Goal: Check status: Check status

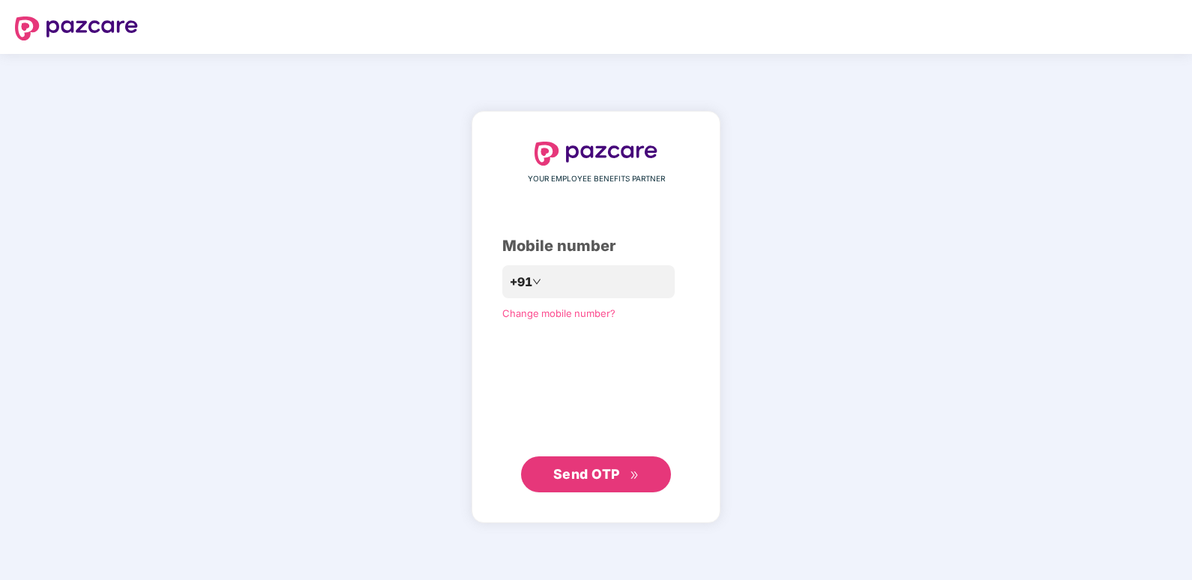
click at [571, 406] on div "**********" at bounding box center [595, 317] width 187 height 351
click at [545, 282] on input "**********" at bounding box center [606, 282] width 123 height 24
type input "**********"
click at [587, 463] on button "Send OTP" at bounding box center [596, 475] width 150 height 36
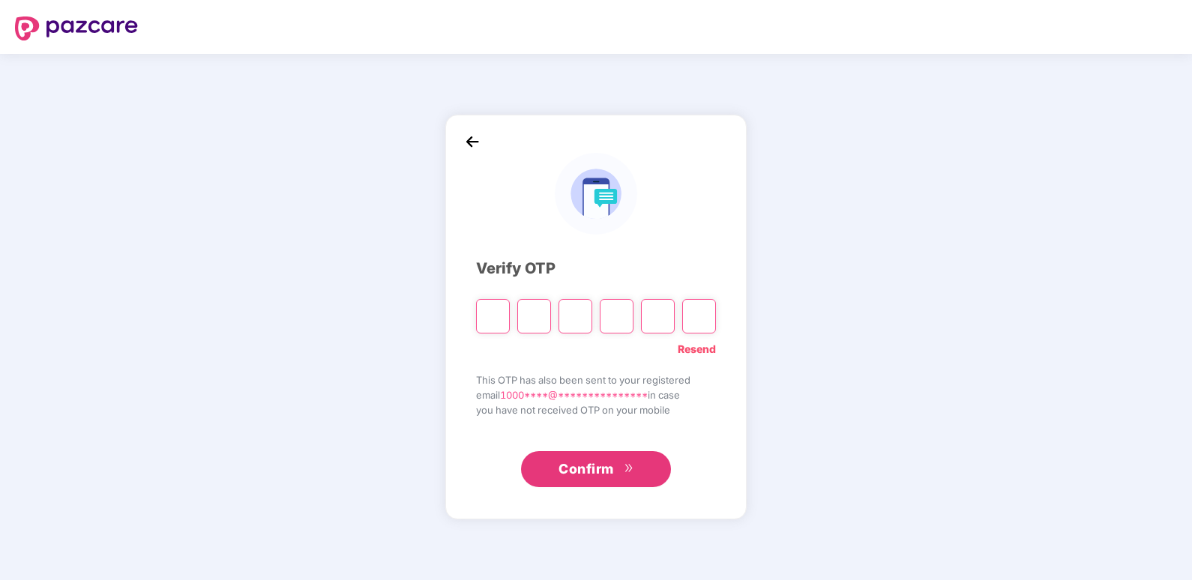
type input "*"
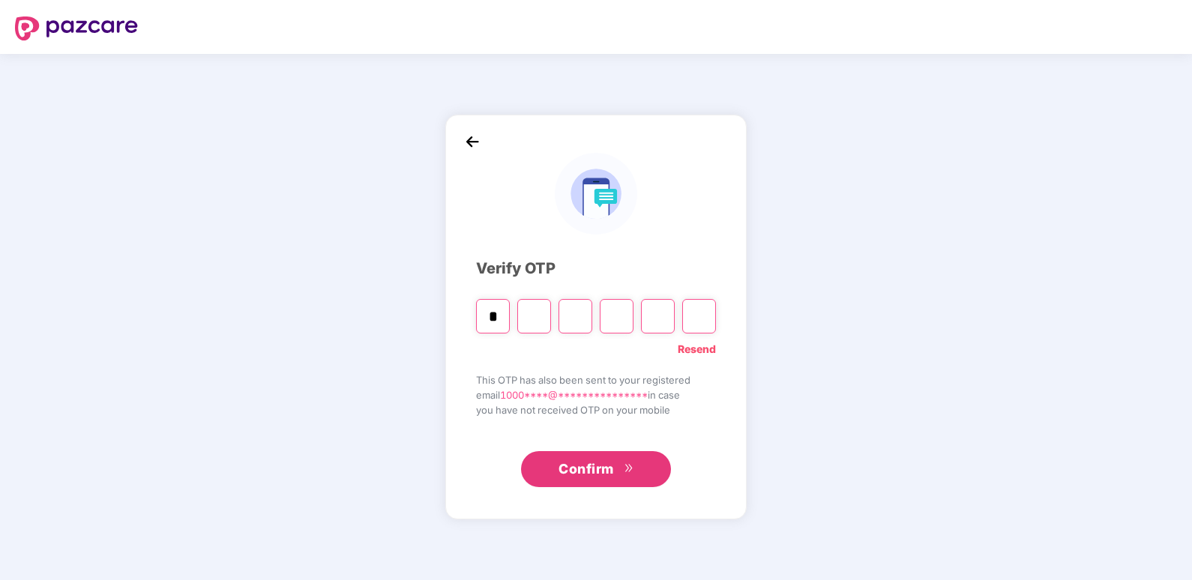
type input "*"
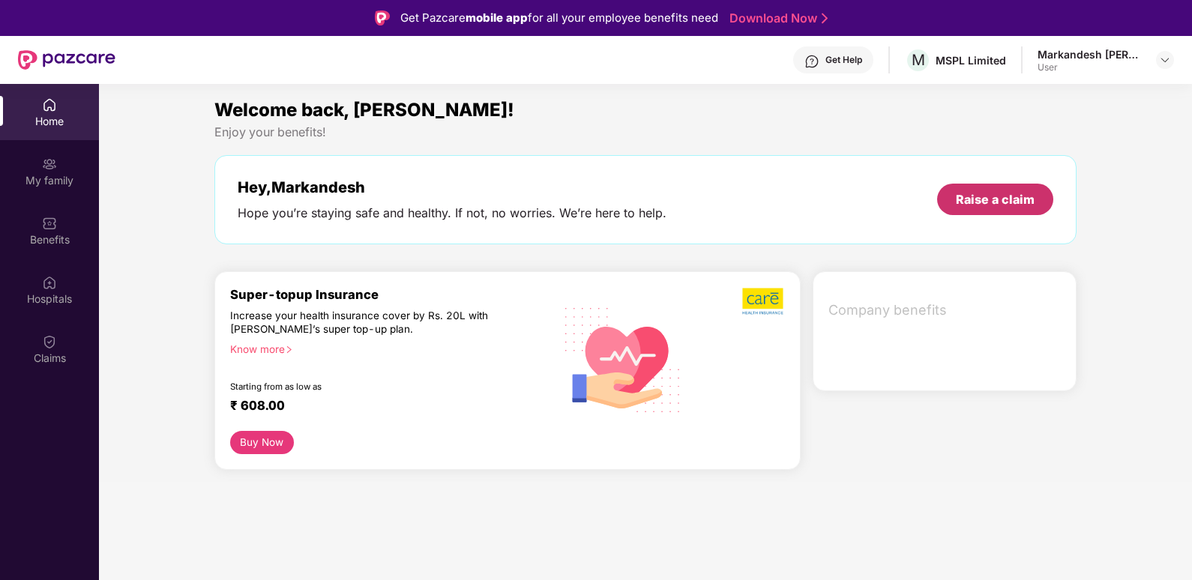
click at [978, 200] on div "Raise a claim" at bounding box center [995, 199] width 79 height 16
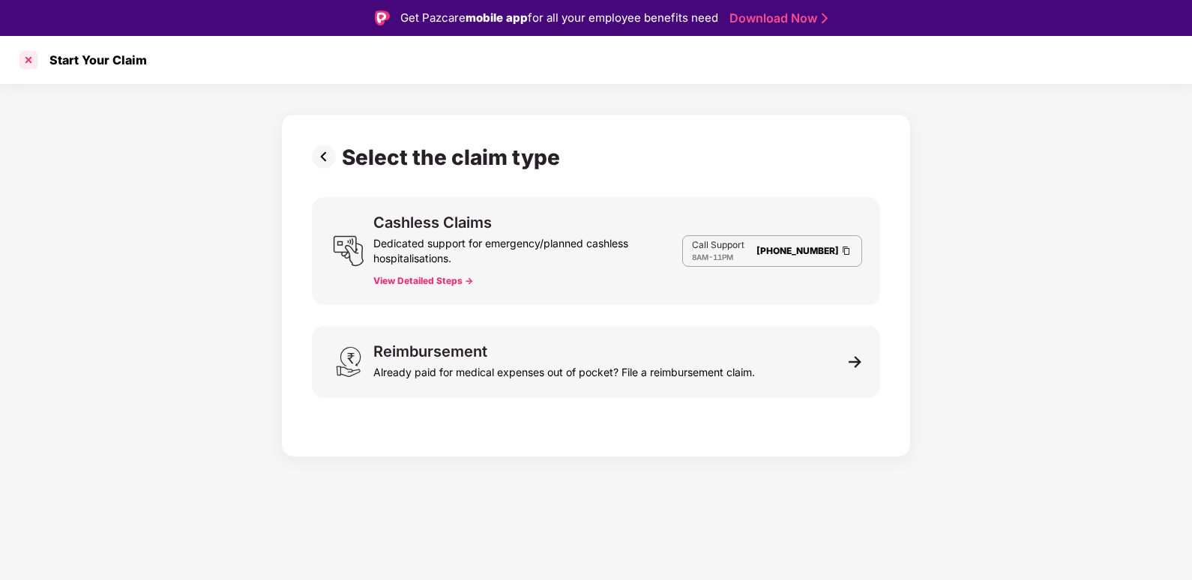
click at [25, 61] on div at bounding box center [28, 60] width 24 height 24
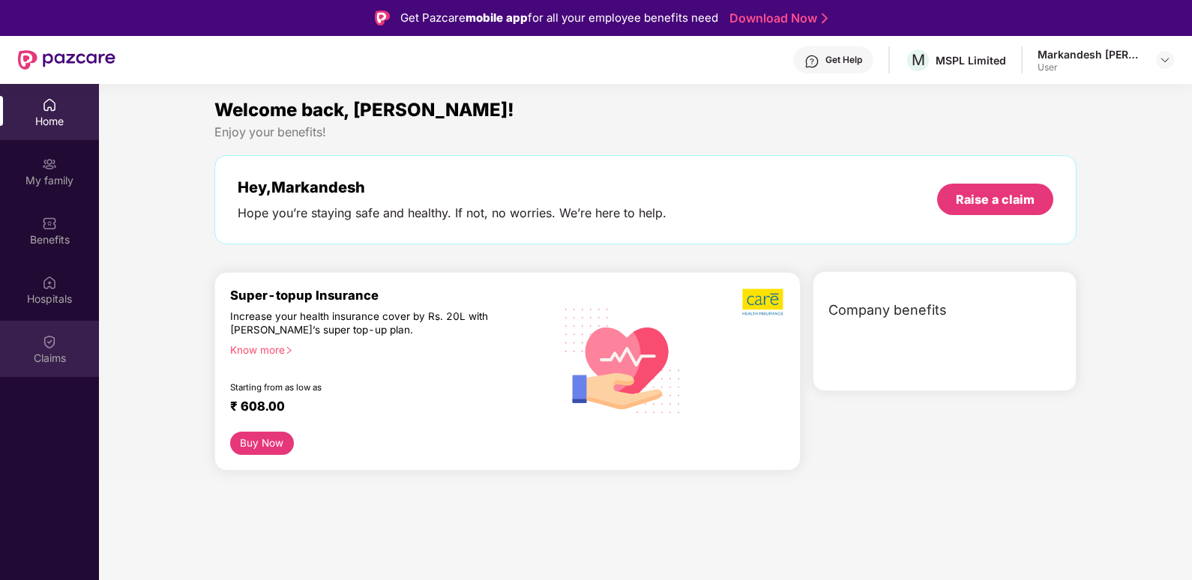
click at [54, 358] on div "Claims" at bounding box center [49, 358] width 99 height 15
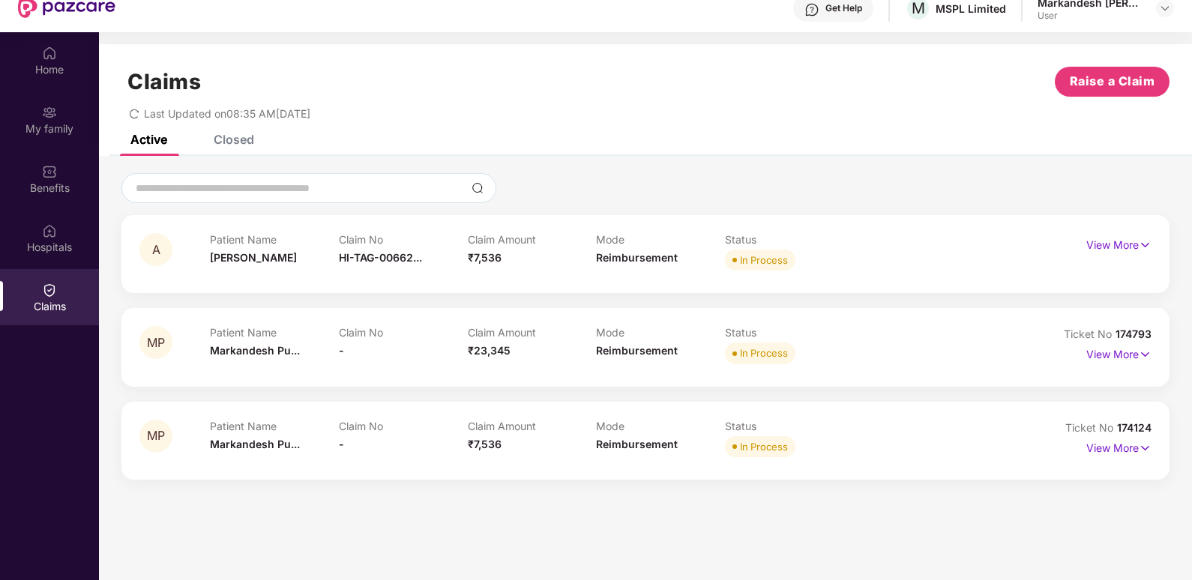
scroll to position [75, 0]
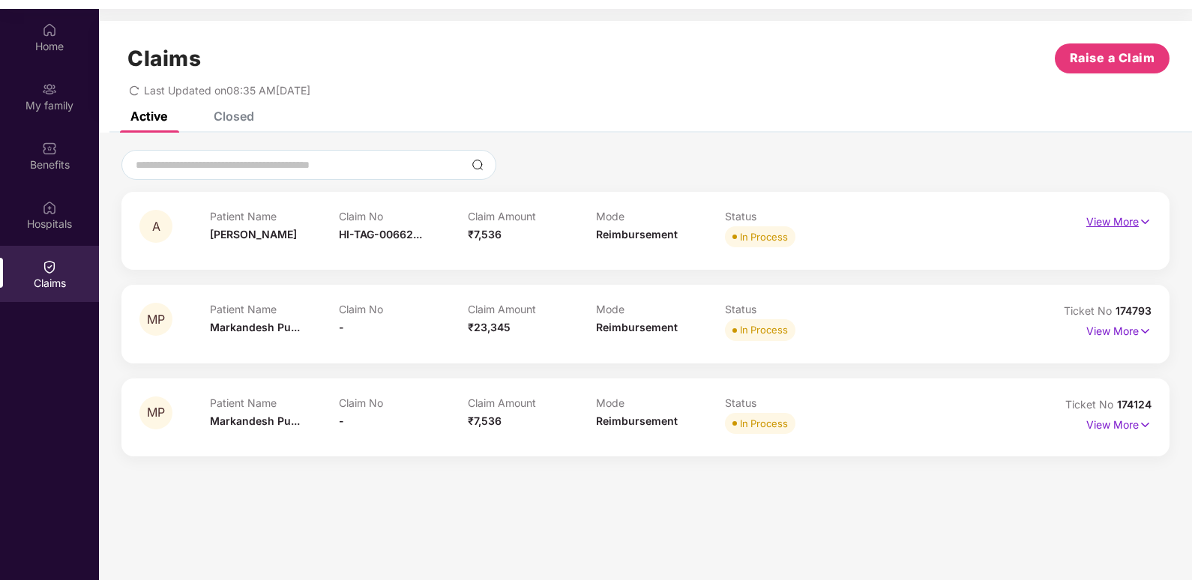
click at [1141, 221] on img at bounding box center [1145, 222] width 13 height 16
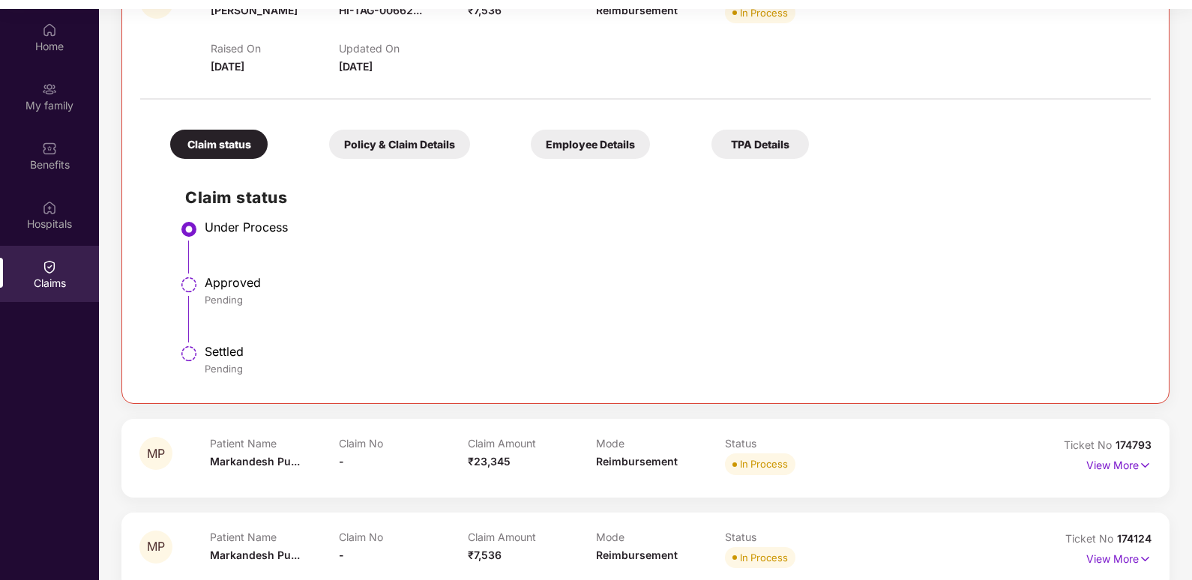
scroll to position [0, 0]
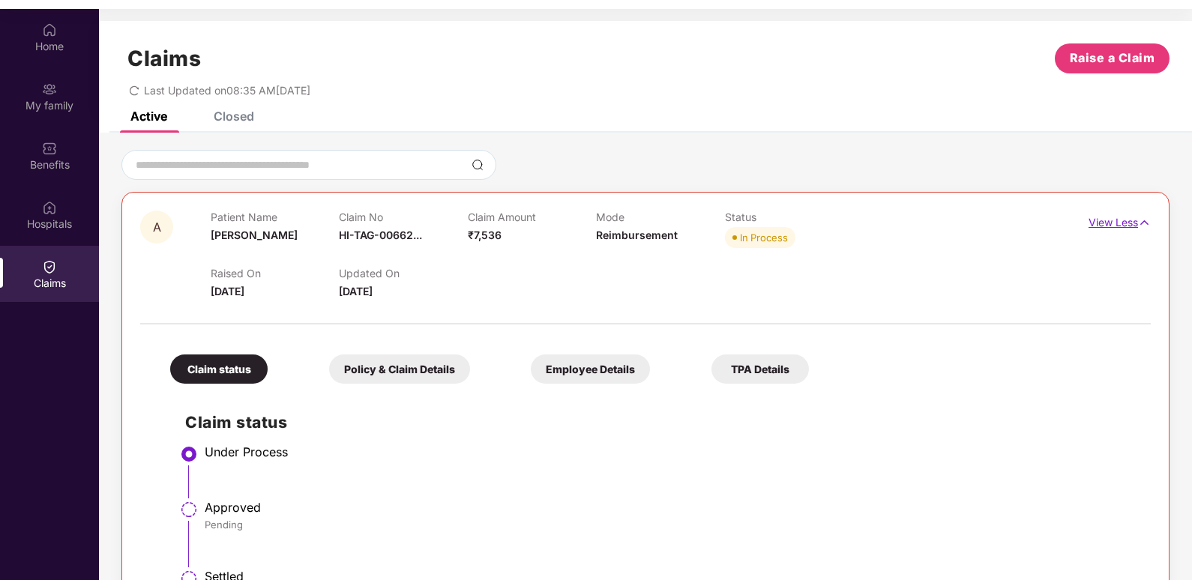
click at [1120, 222] on p "View Less" at bounding box center [1120, 221] width 62 height 20
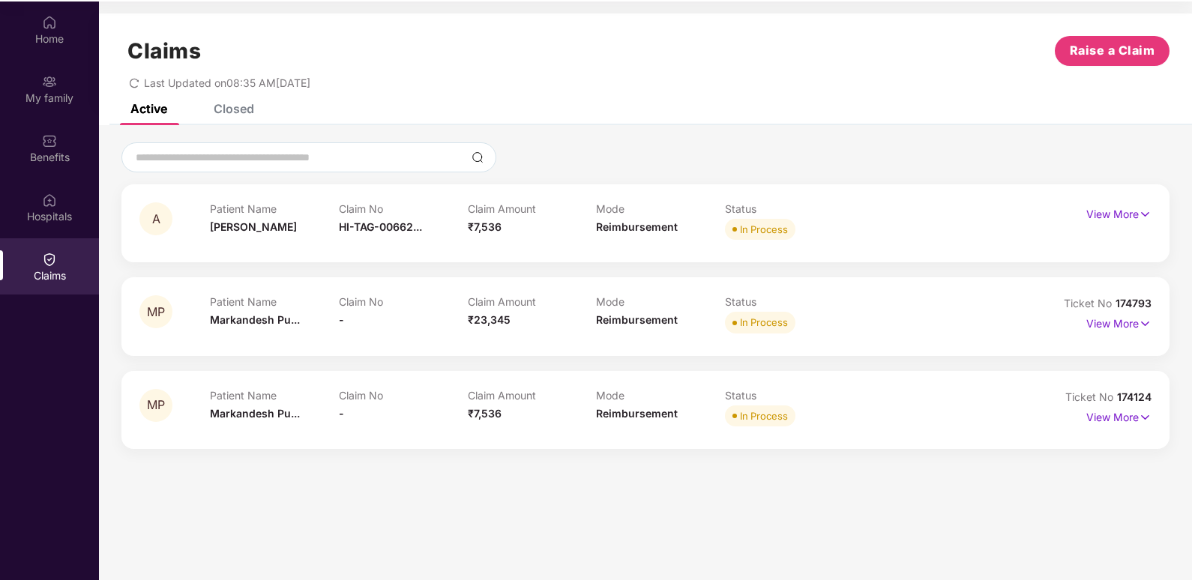
scroll to position [84, 0]
click at [1136, 319] on p "View More" at bounding box center [1119, 320] width 65 height 20
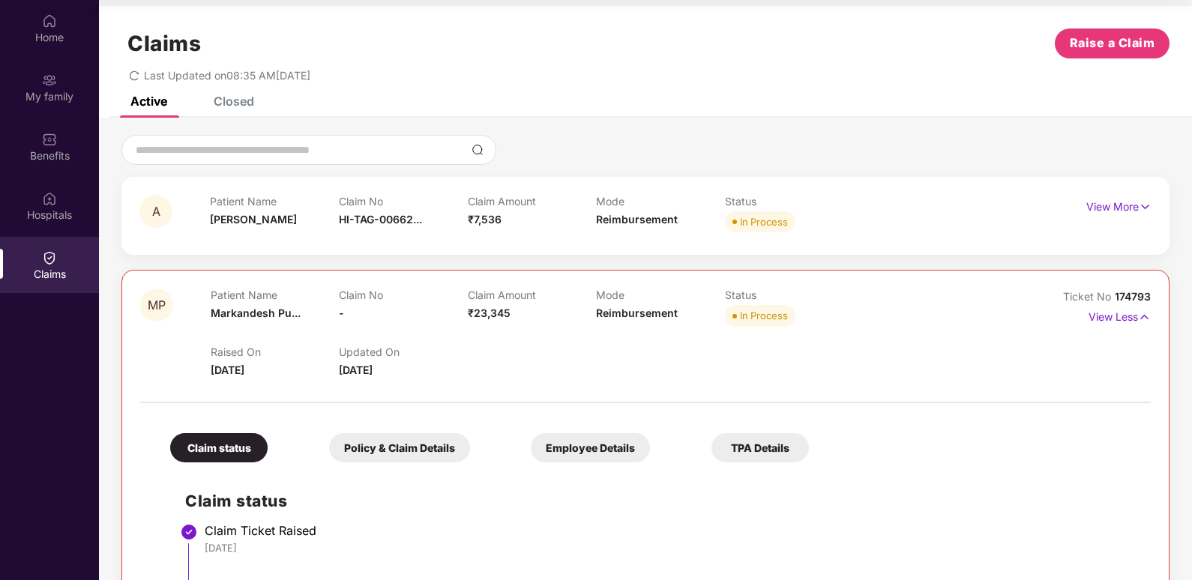
scroll to position [0, 0]
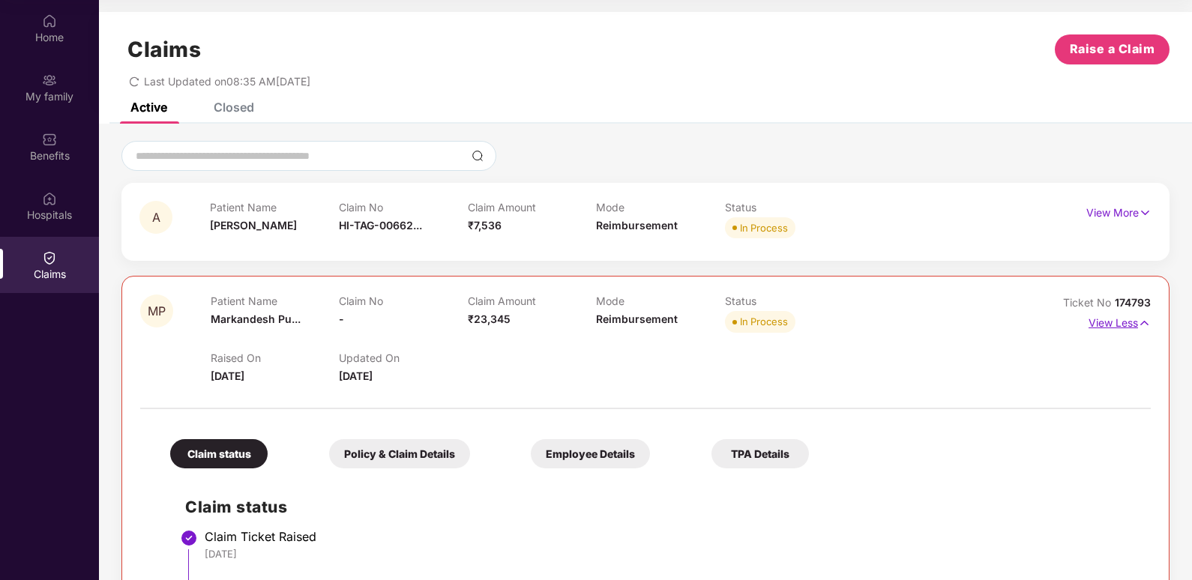
click at [1138, 322] on img at bounding box center [1144, 323] width 13 height 16
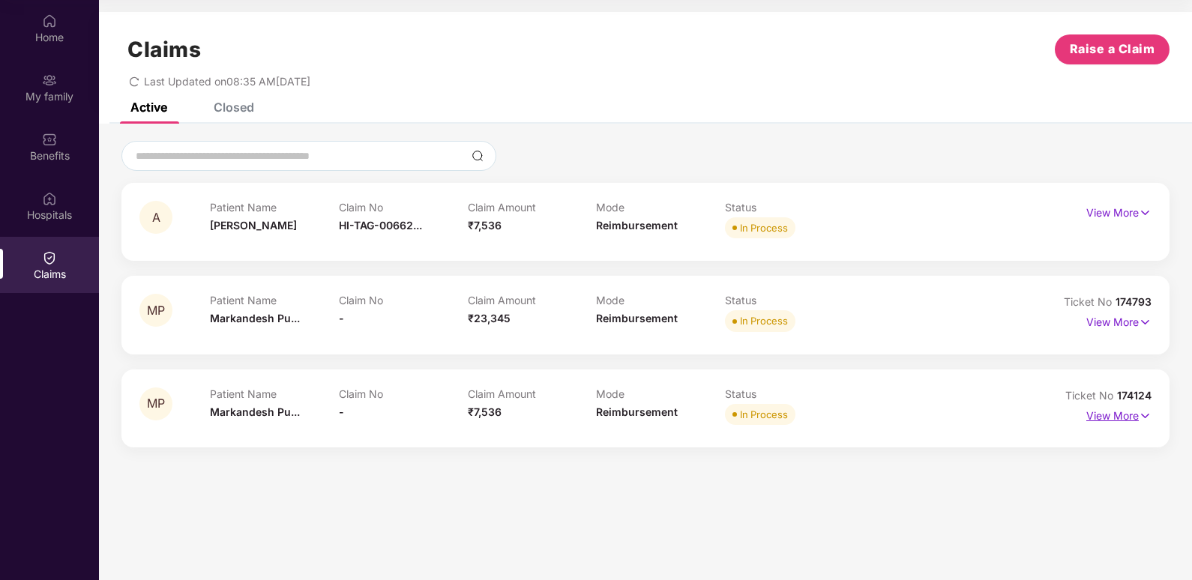
click at [1129, 415] on p "View More" at bounding box center [1119, 414] width 65 height 20
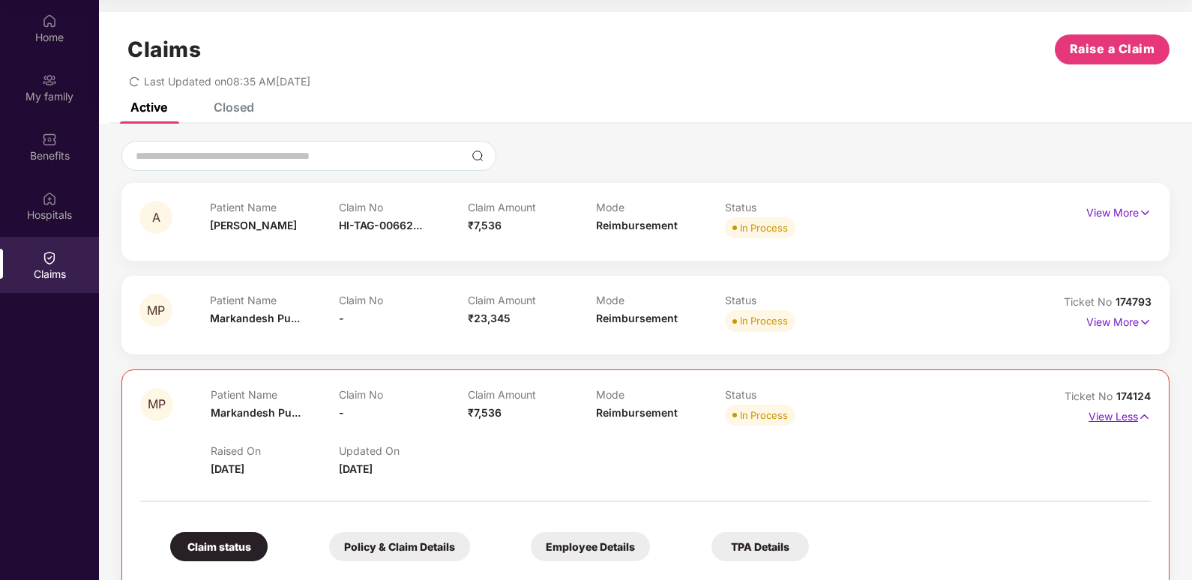
click at [1145, 411] on img at bounding box center [1144, 417] width 13 height 16
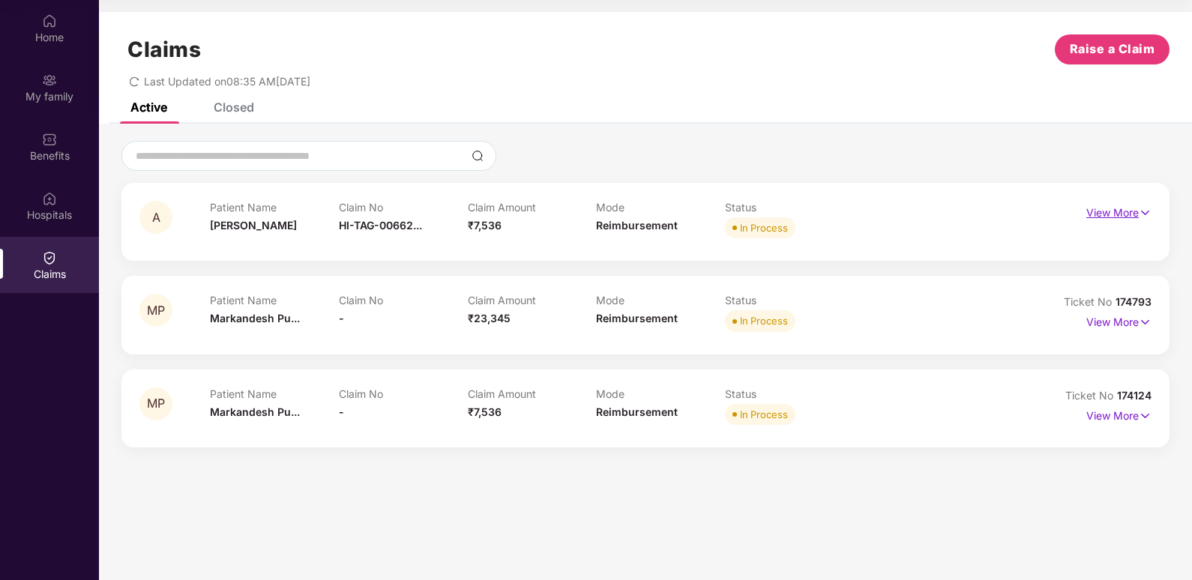
click at [1140, 212] on img at bounding box center [1145, 213] width 13 height 16
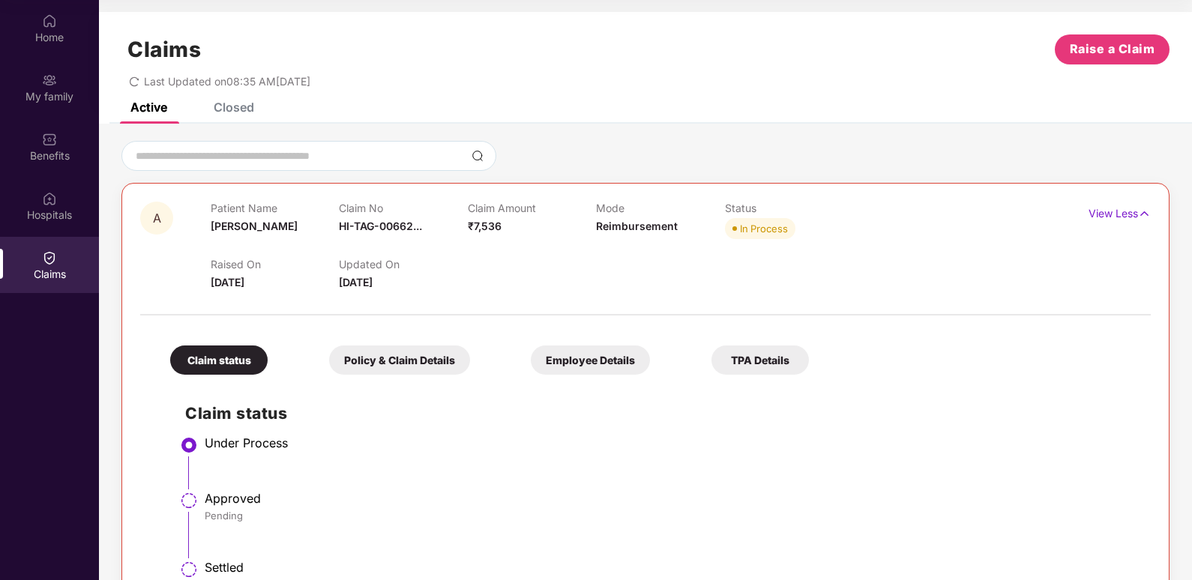
click at [239, 108] on div "Closed" at bounding box center [234, 107] width 40 height 15
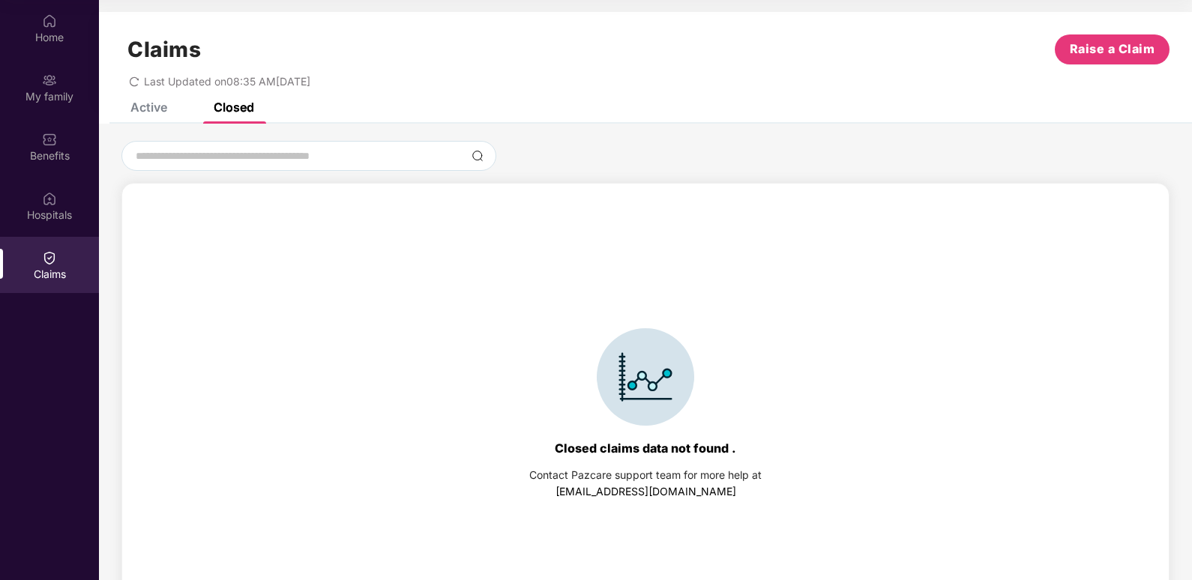
click at [136, 109] on div "Active" at bounding box center [148, 107] width 37 height 15
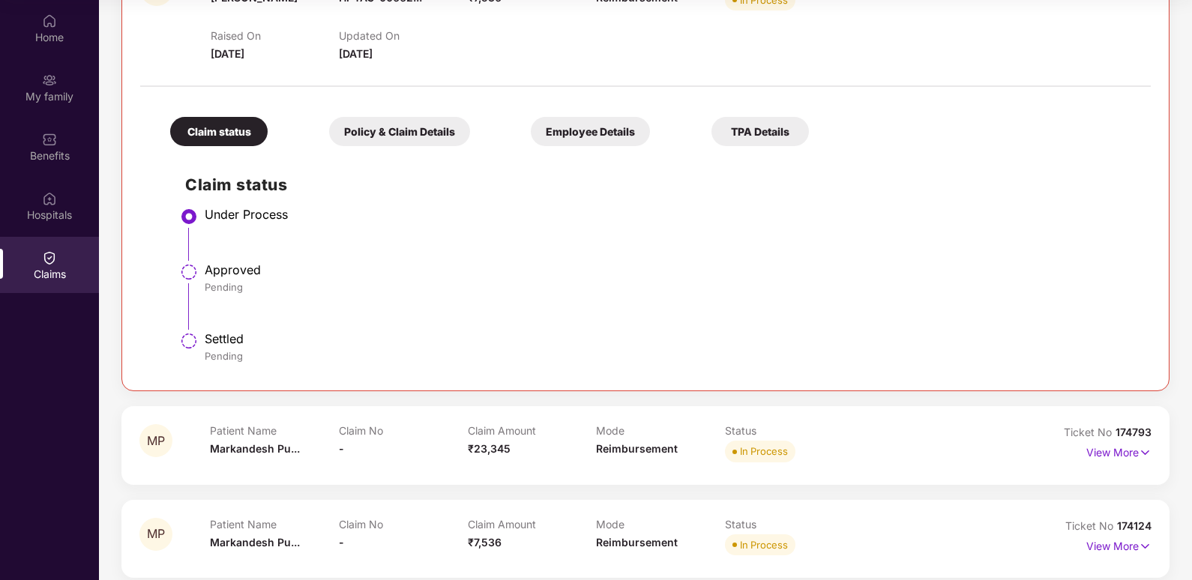
scroll to position [241, 0]
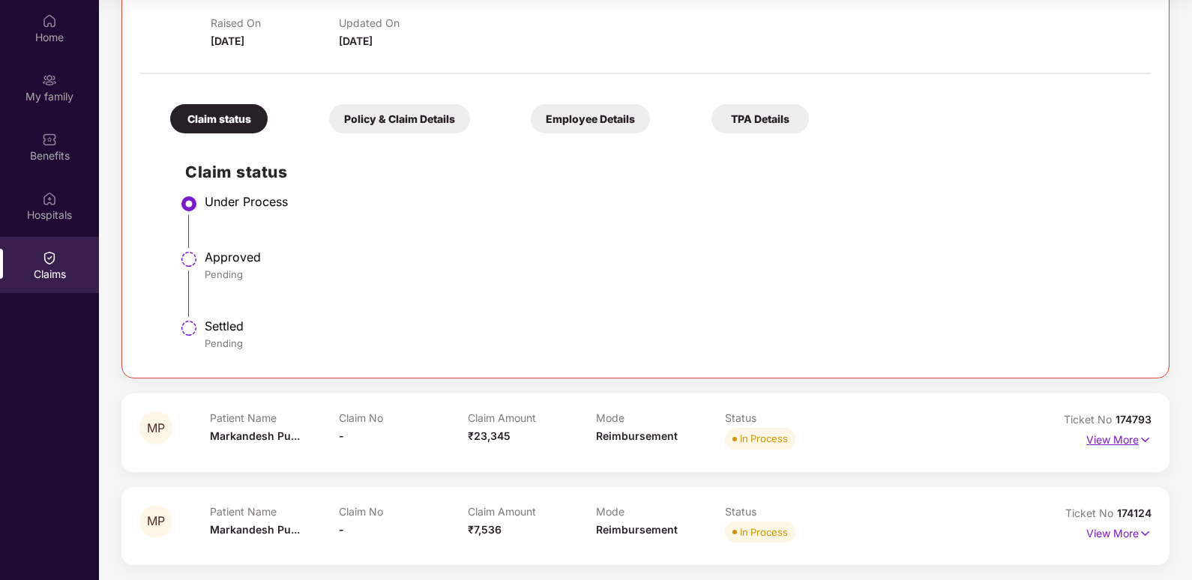
click at [1135, 444] on p "View More" at bounding box center [1119, 438] width 65 height 20
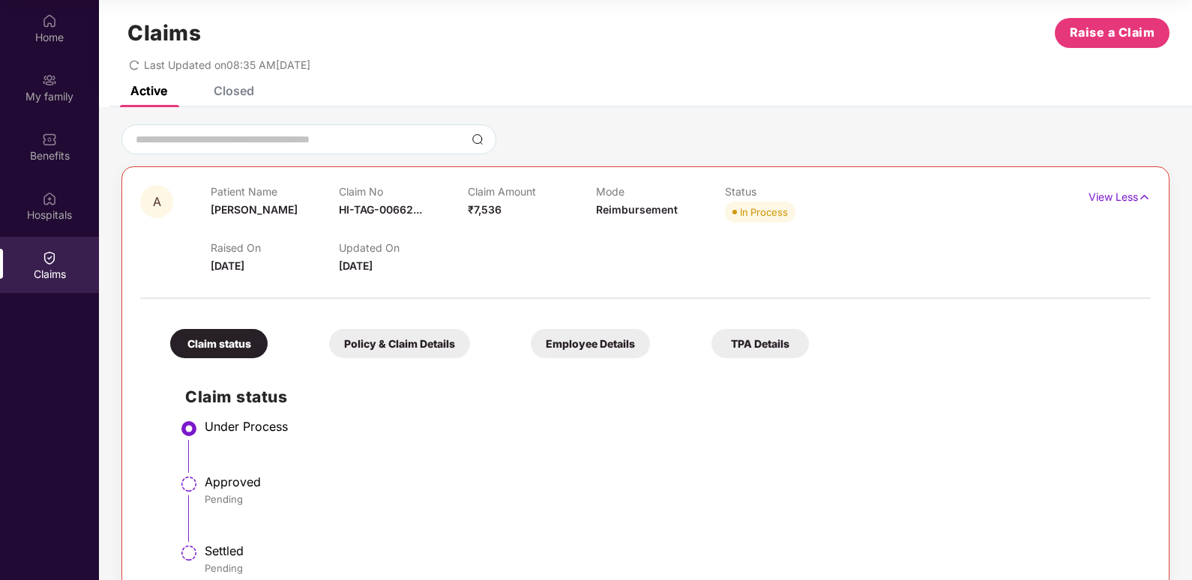
scroll to position [0, 0]
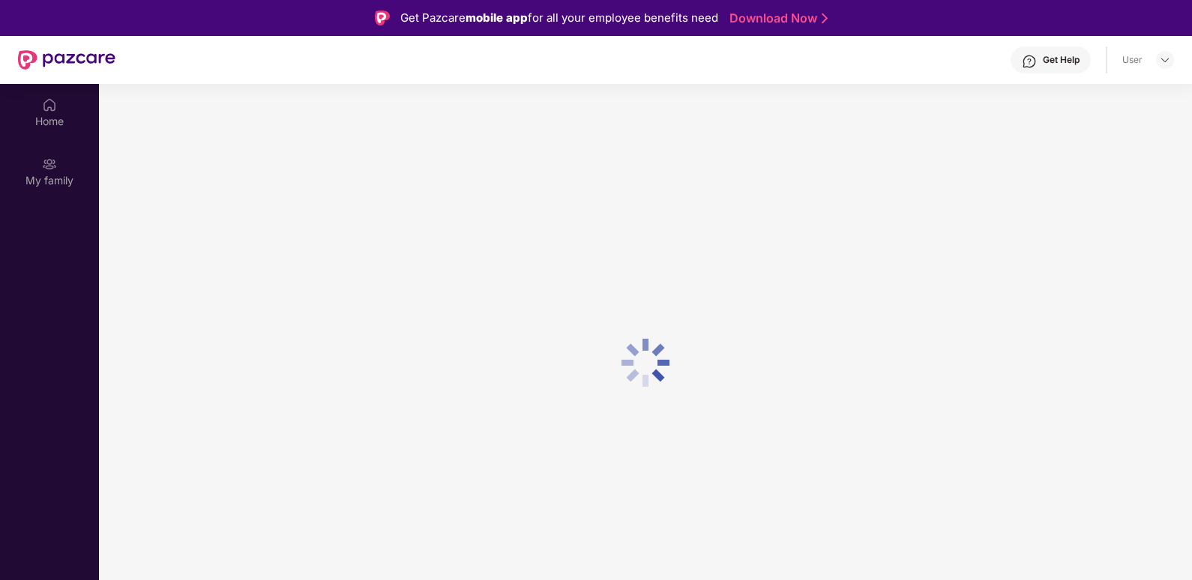
scroll to position [84, 0]
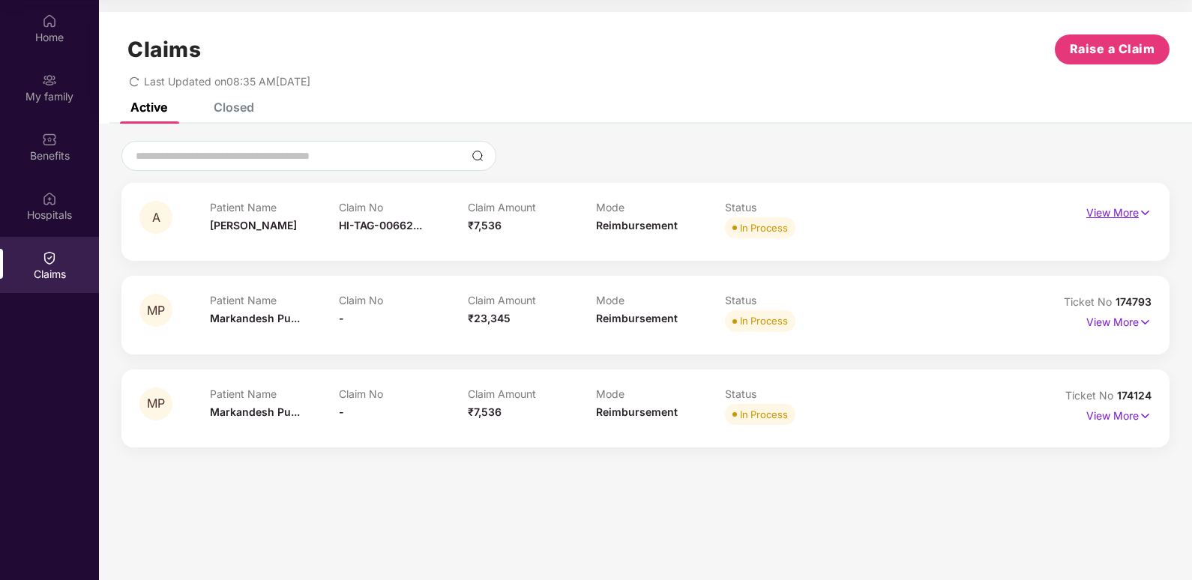
click at [1107, 215] on p "View More" at bounding box center [1119, 211] width 65 height 20
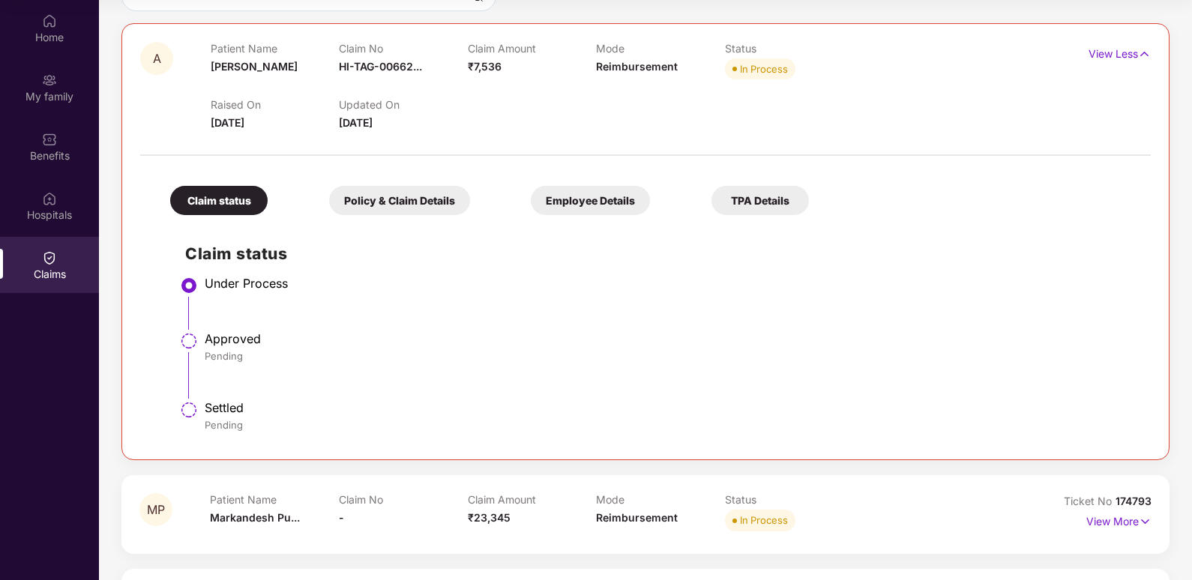
scroll to position [16, 0]
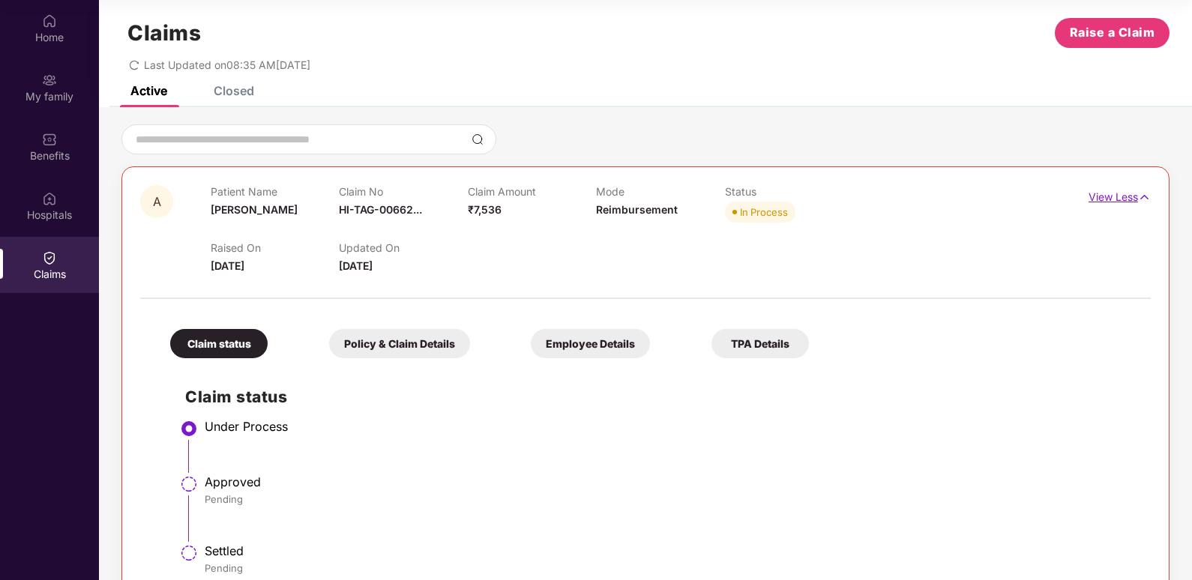
click at [1127, 205] on p "View Less" at bounding box center [1120, 195] width 62 height 20
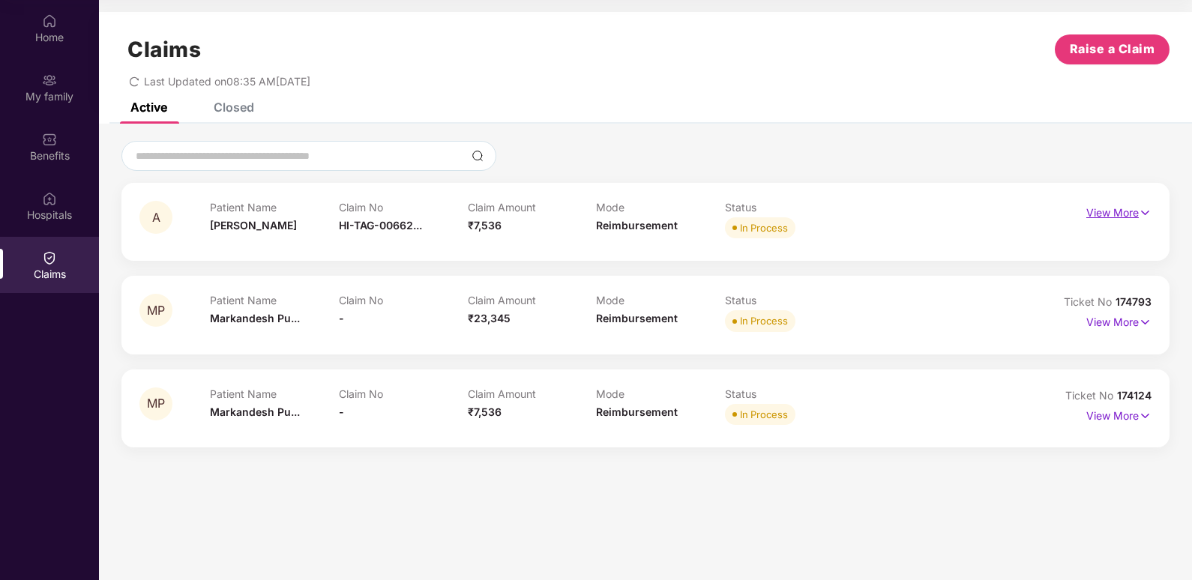
scroll to position [0, 0]
click at [39, 25] on div "Home" at bounding box center [49, 28] width 99 height 56
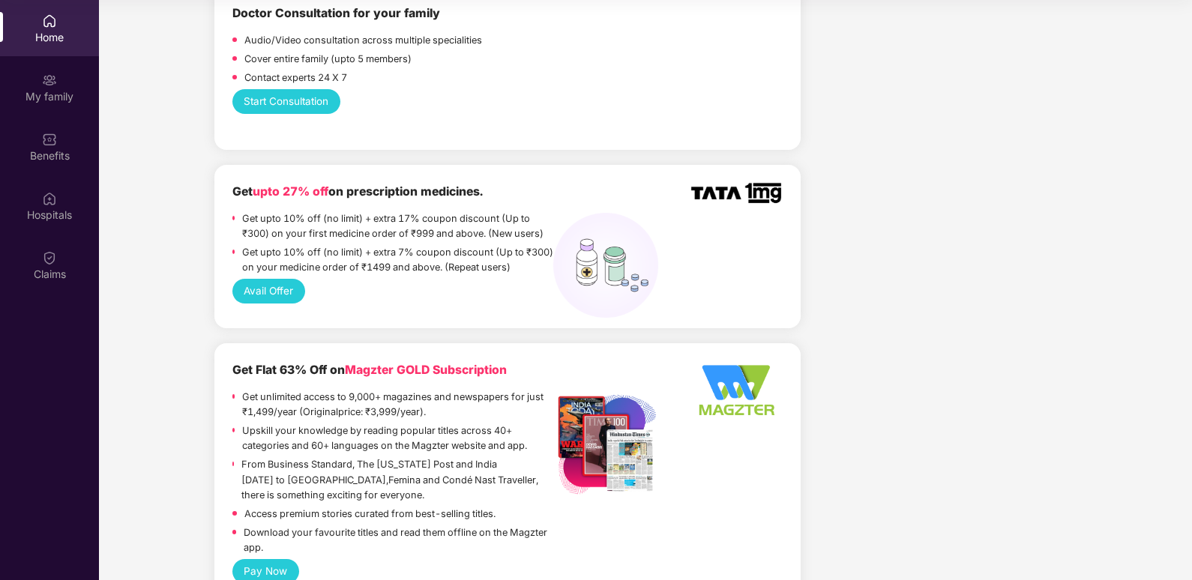
scroll to position [975, 0]
